Goal: Entertainment & Leisure: Consume media (video, audio)

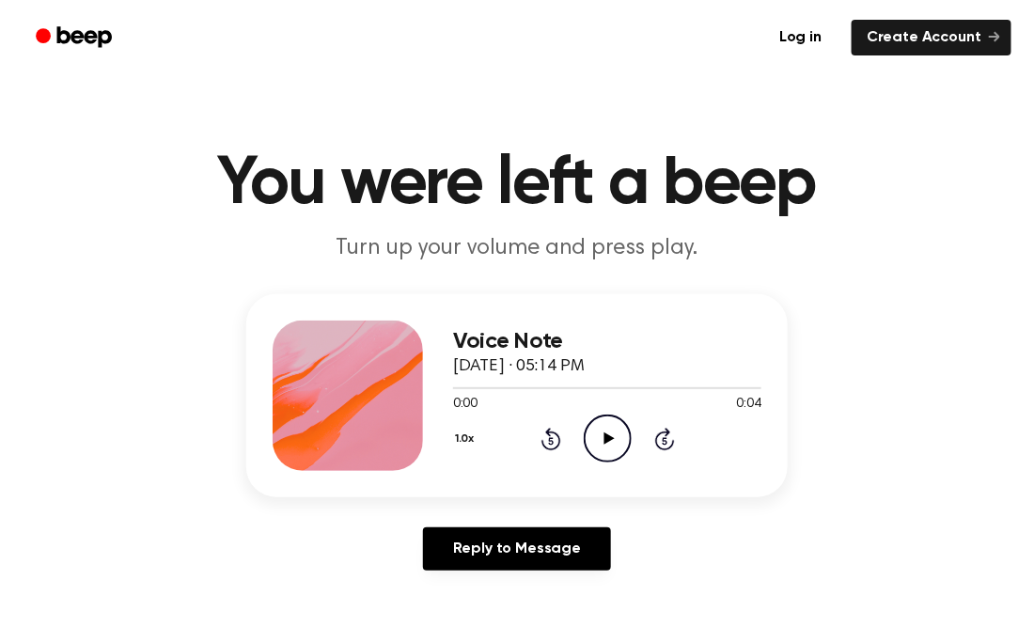
click at [597, 445] on icon "Play Audio" at bounding box center [607, 438] width 48 height 48
click at [606, 438] on icon "Pause Audio" at bounding box center [607, 438] width 48 height 48
click at [594, 444] on icon "Play Audio" at bounding box center [607, 438] width 48 height 48
click at [536, 443] on div "1.0x Rewind 5 seconds Play Audio Skip 5 seconds" at bounding box center [607, 438] width 308 height 48
click at [544, 441] on icon "Rewind 5 seconds" at bounding box center [550, 439] width 21 height 24
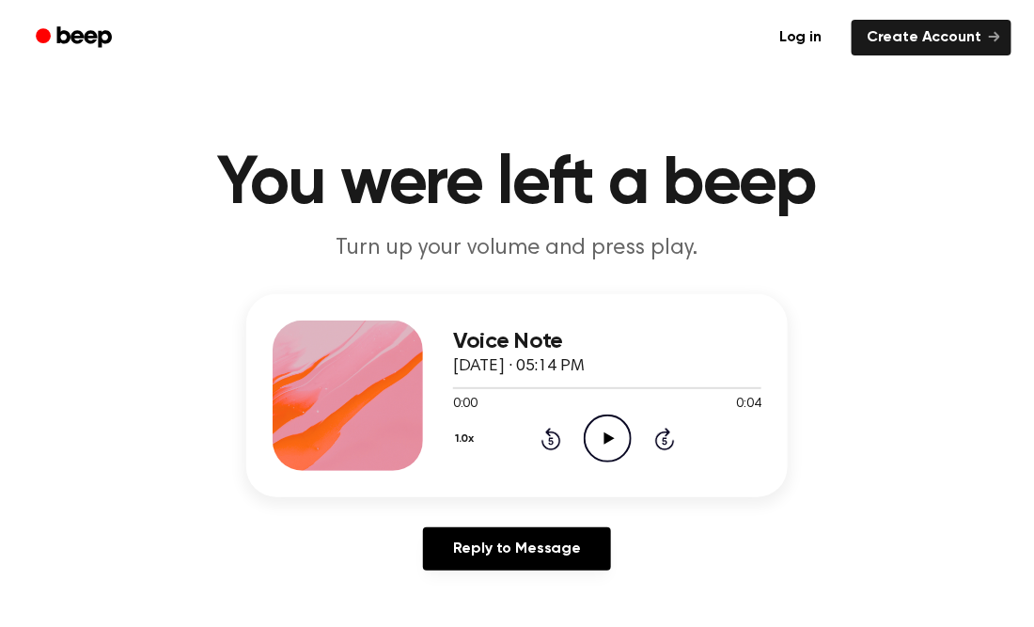
click at [588, 437] on icon "Play Audio" at bounding box center [607, 438] width 48 height 48
click at [586, 439] on icon "Play Audio" at bounding box center [607, 438] width 48 height 48
click at [553, 435] on icon "Rewind 5 seconds" at bounding box center [550, 439] width 21 height 24
click at [551, 439] on icon "Rewind 5 seconds" at bounding box center [550, 439] width 21 height 24
click at [627, 438] on icon "Play Audio" at bounding box center [607, 438] width 48 height 48
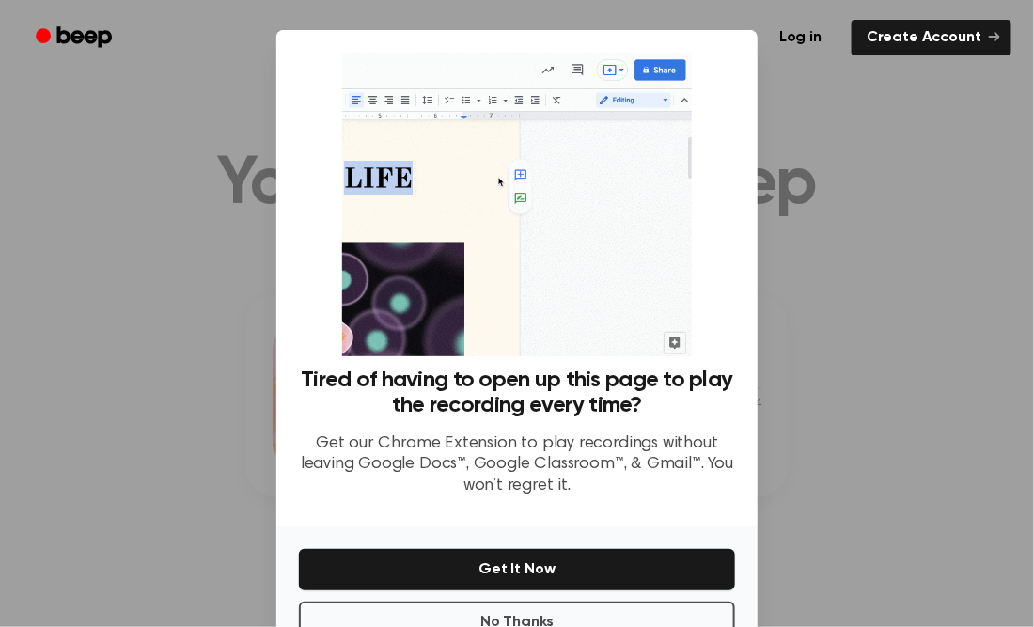
click at [1025, 233] on div at bounding box center [517, 313] width 1034 height 627
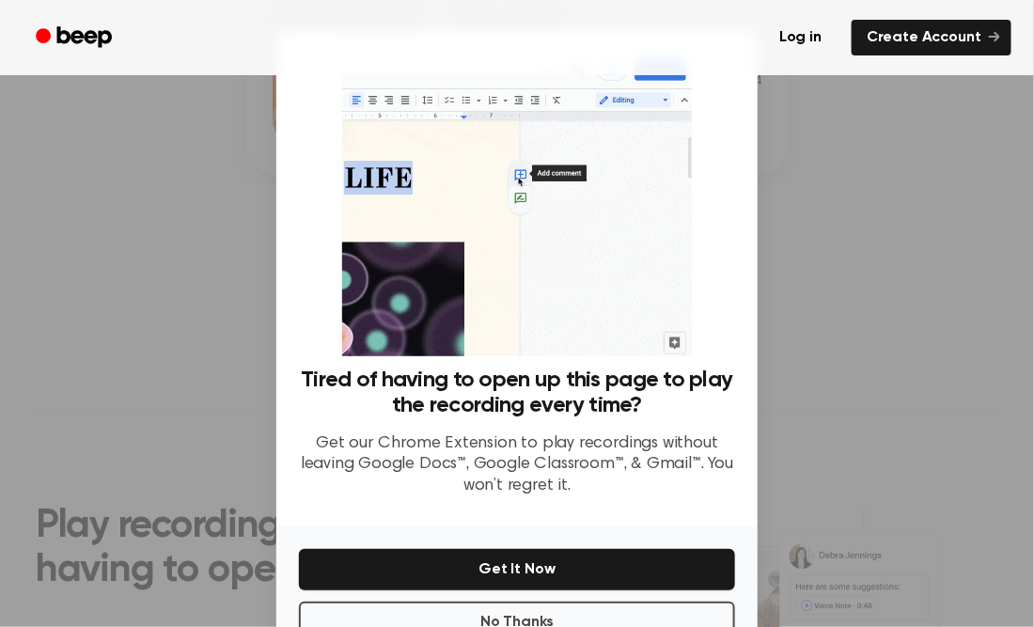
scroll to position [379, 0]
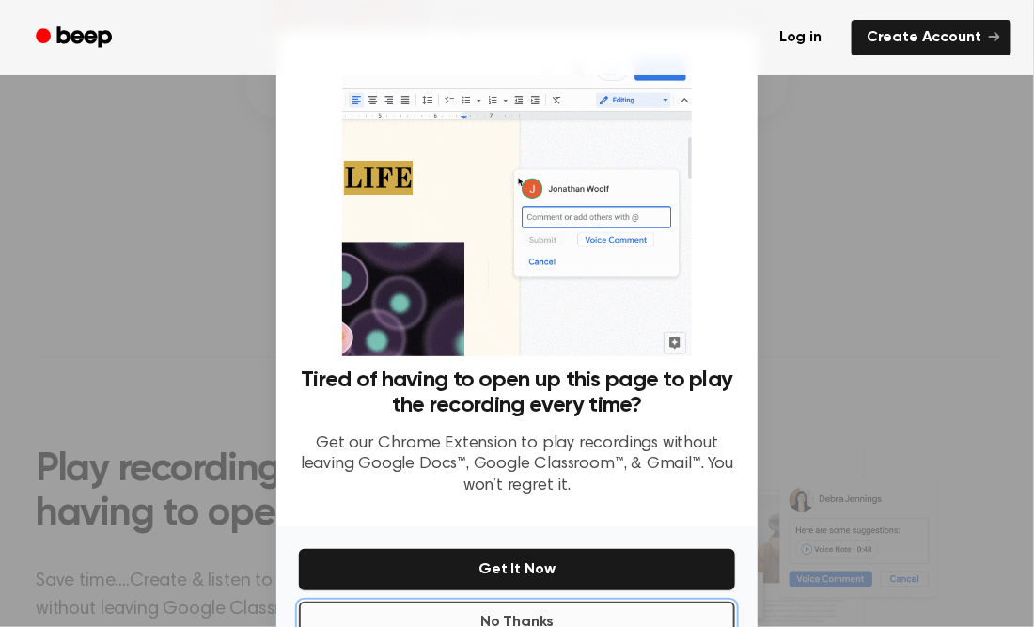
click at [562, 619] on button "No Thanks" at bounding box center [517, 621] width 436 height 41
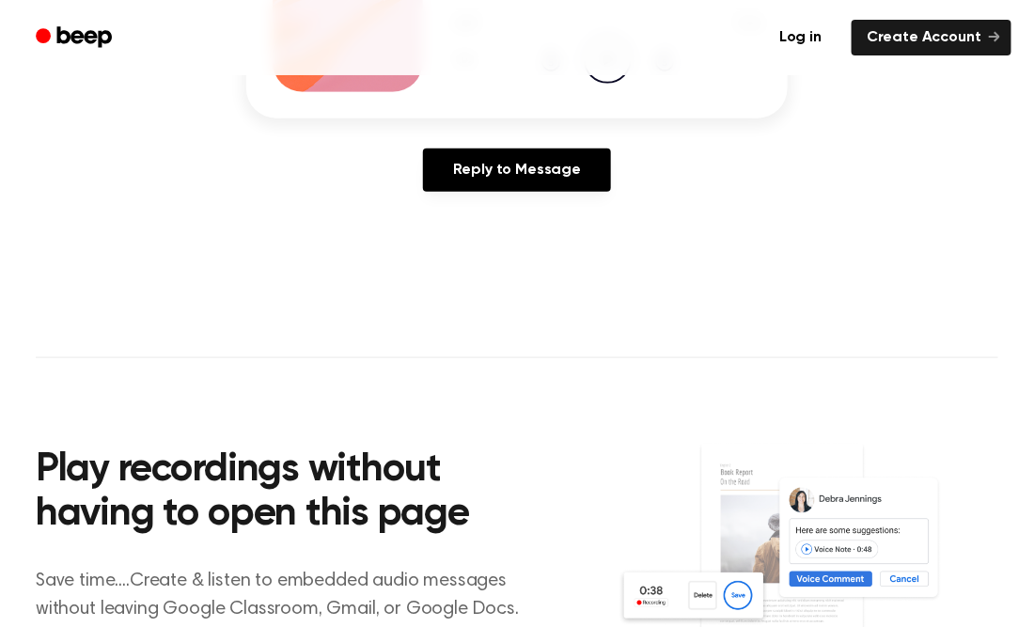
scroll to position [0, 0]
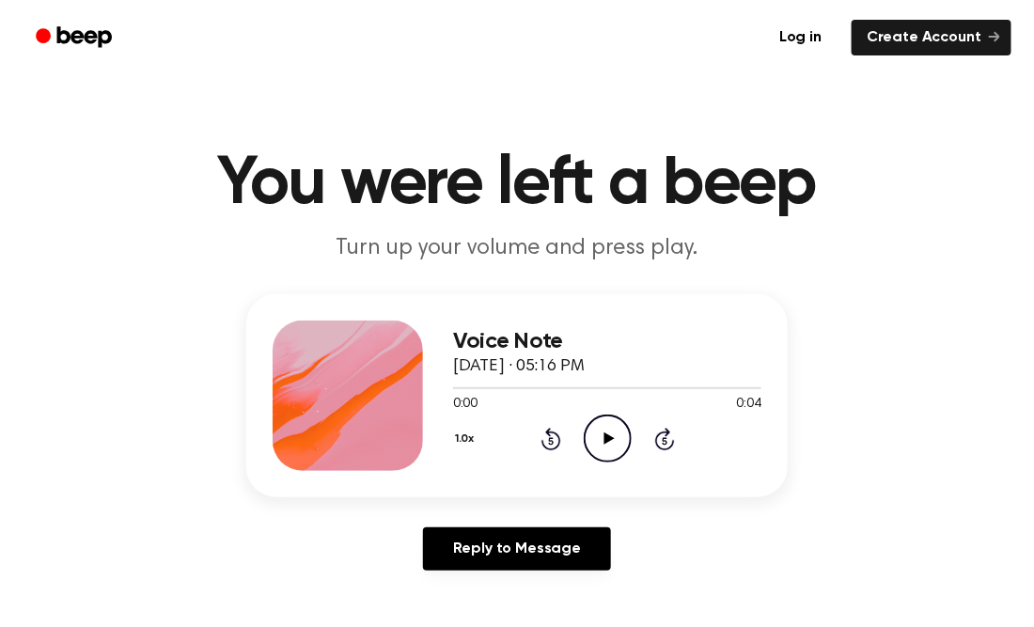
click at [599, 443] on icon "Play Audio" at bounding box center [607, 438] width 48 height 48
click at [599, 428] on icon "Play Audio" at bounding box center [607, 438] width 48 height 48
click at [590, 450] on icon "Play Audio" at bounding box center [607, 438] width 48 height 48
click at [605, 426] on icon "Play Audio" at bounding box center [607, 438] width 48 height 48
click at [615, 426] on icon "Play Audio" at bounding box center [607, 438] width 48 height 48
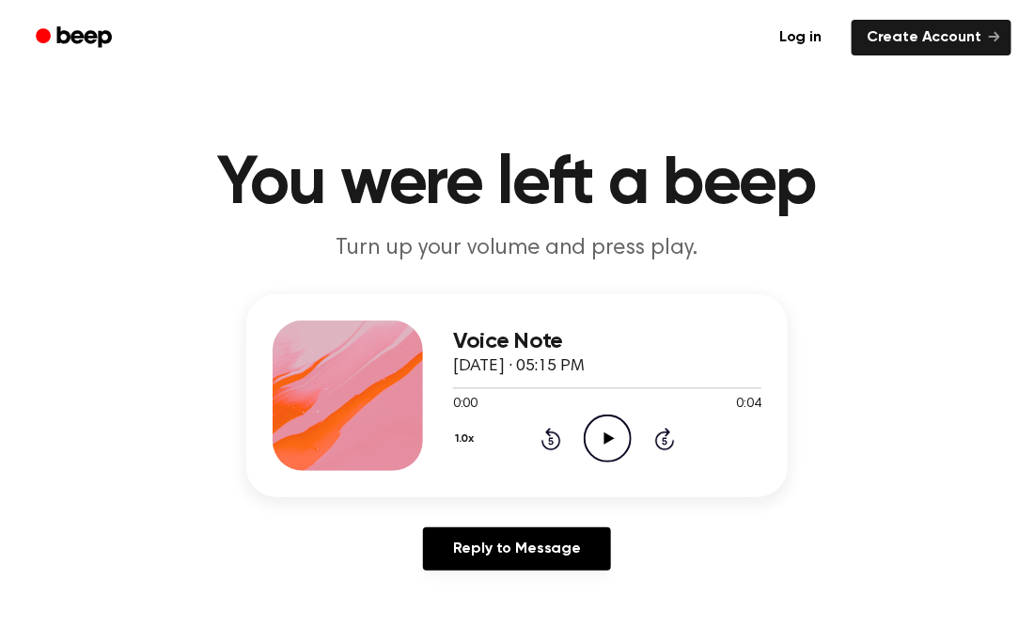
click at [587, 437] on icon "Play Audio" at bounding box center [607, 438] width 48 height 48
click at [618, 446] on icon "Play Audio" at bounding box center [607, 438] width 48 height 48
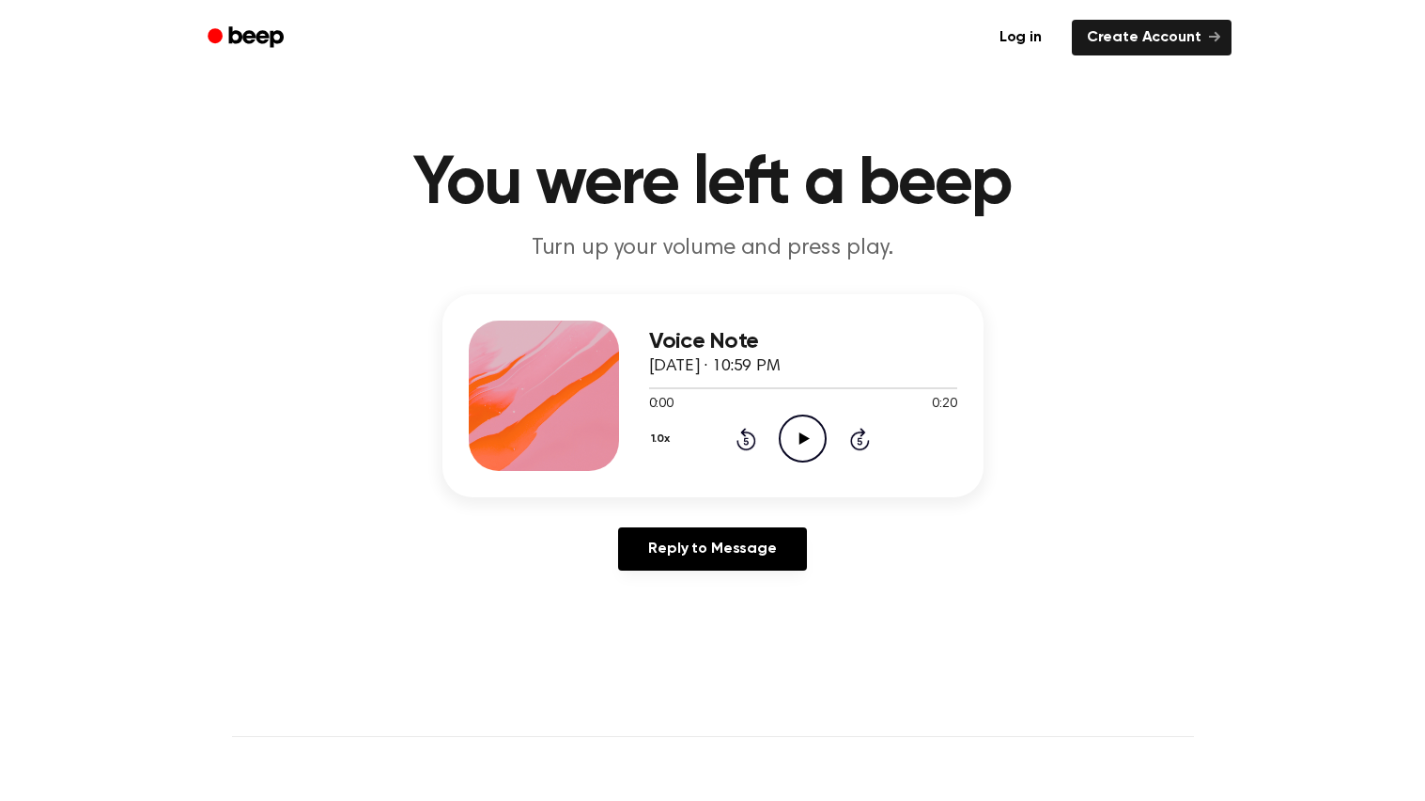
click at [802, 440] on icon at bounding box center [805, 438] width 10 height 12
click at [782, 425] on icon "Play Audio" at bounding box center [803, 438] width 48 height 48
click at [788, 433] on icon "Play Audio" at bounding box center [803, 438] width 48 height 48
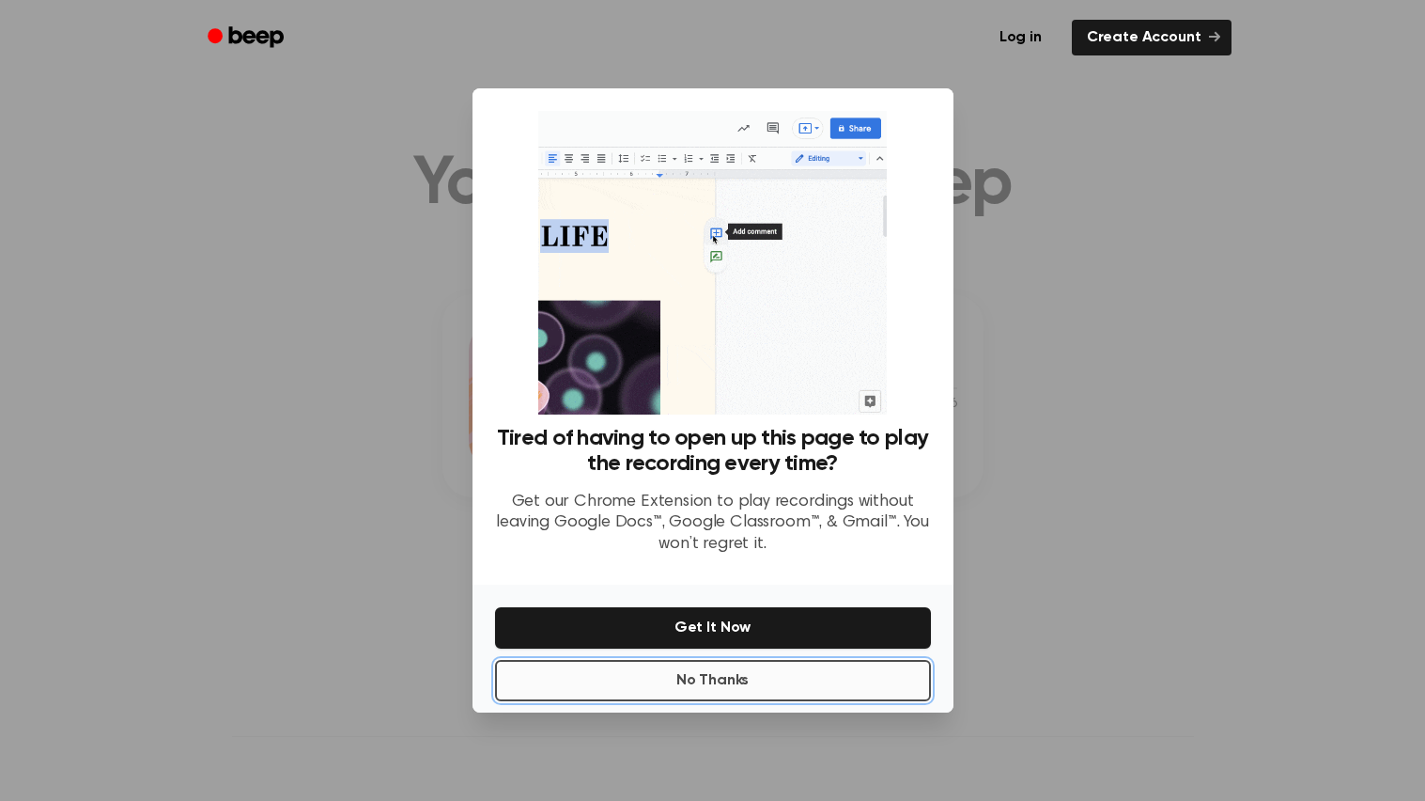
click at [630, 682] on button "No Thanks" at bounding box center [713, 680] width 436 height 41
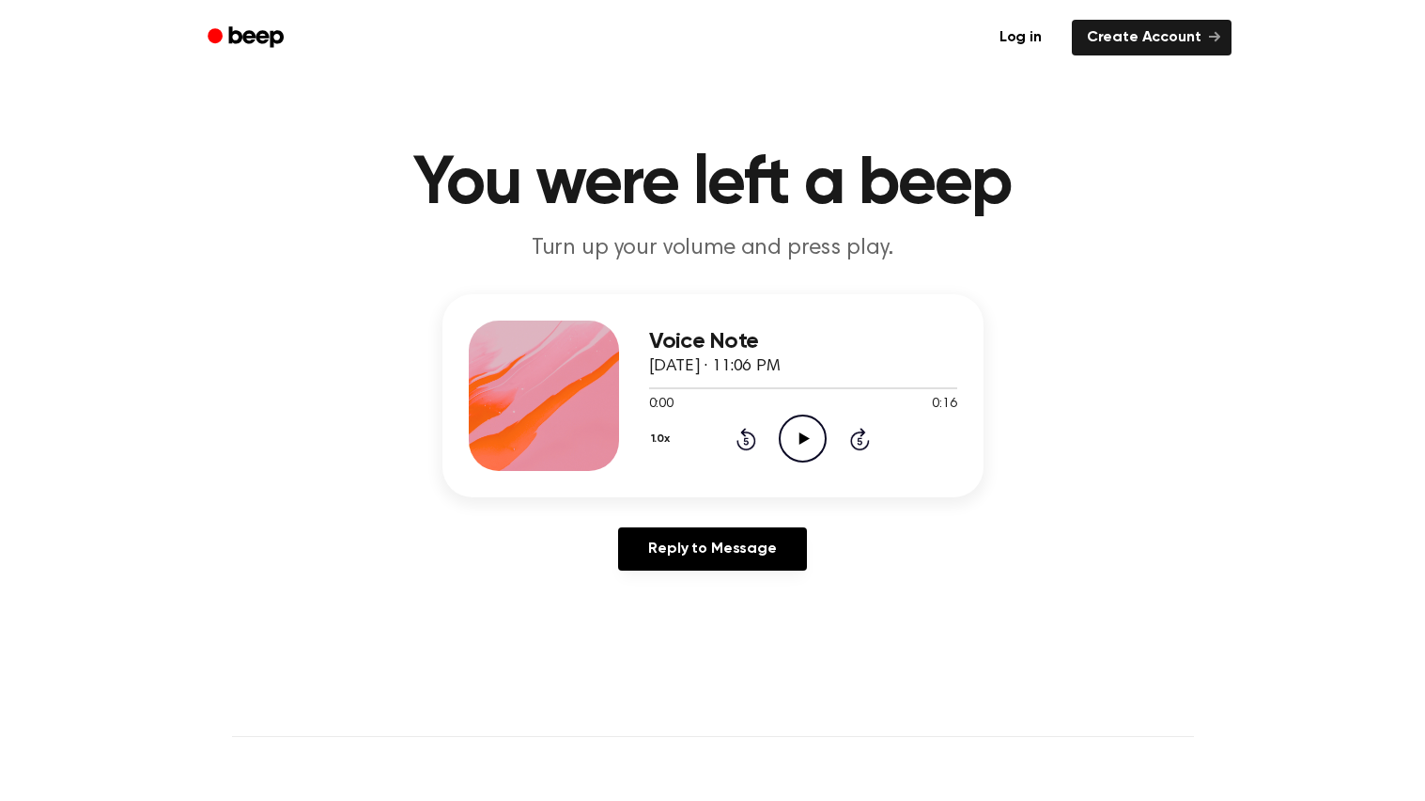
click at [785, 428] on icon "Play Audio" at bounding box center [803, 438] width 48 height 48
